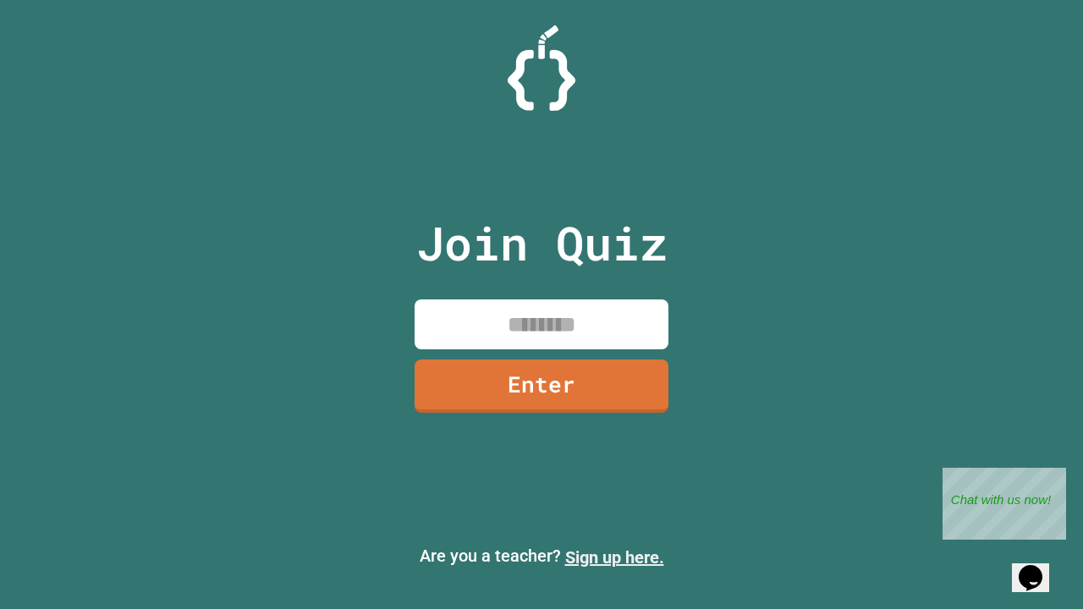
click at [614, 558] on link "Sign up here." at bounding box center [614, 558] width 99 height 20
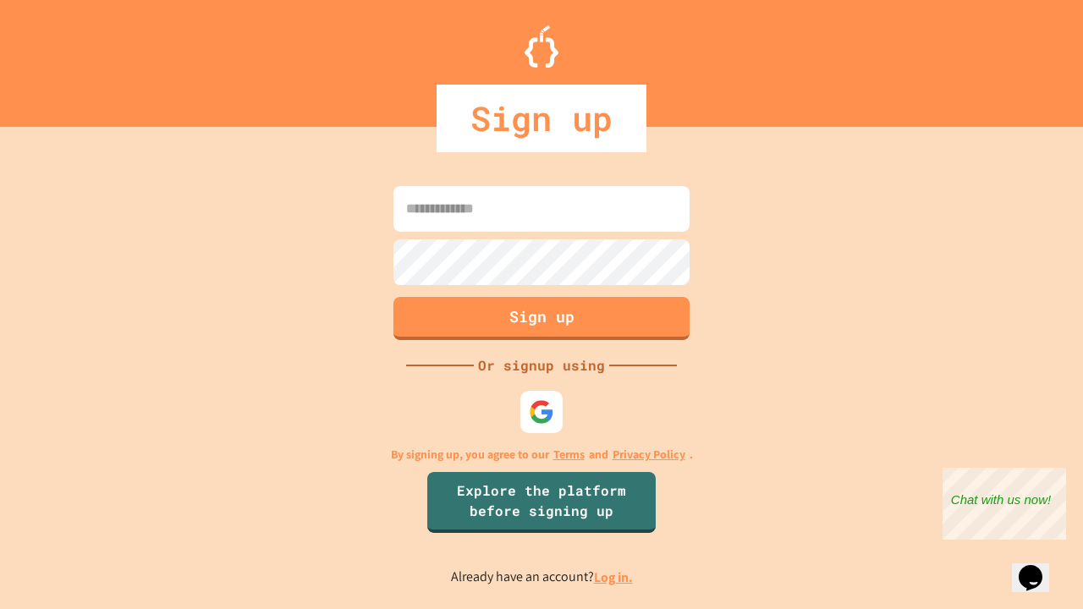
click at [614, 577] on link "Log in." at bounding box center [613, 578] width 39 height 18
